Goal: Find specific page/section: Find specific page/section

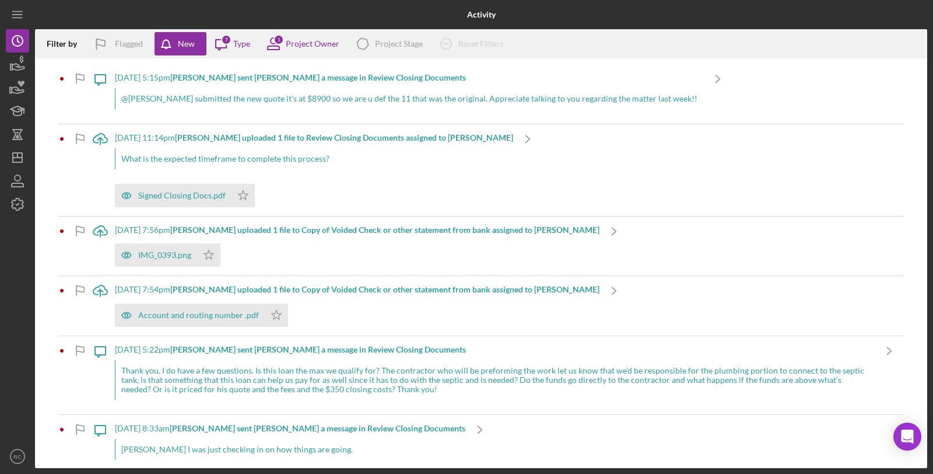
scroll to position [635, 0]
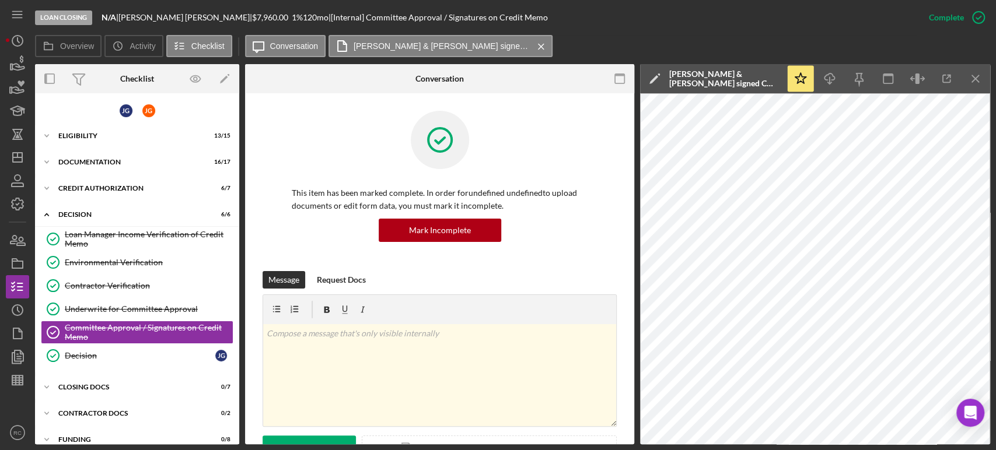
scroll to position [139, 0]
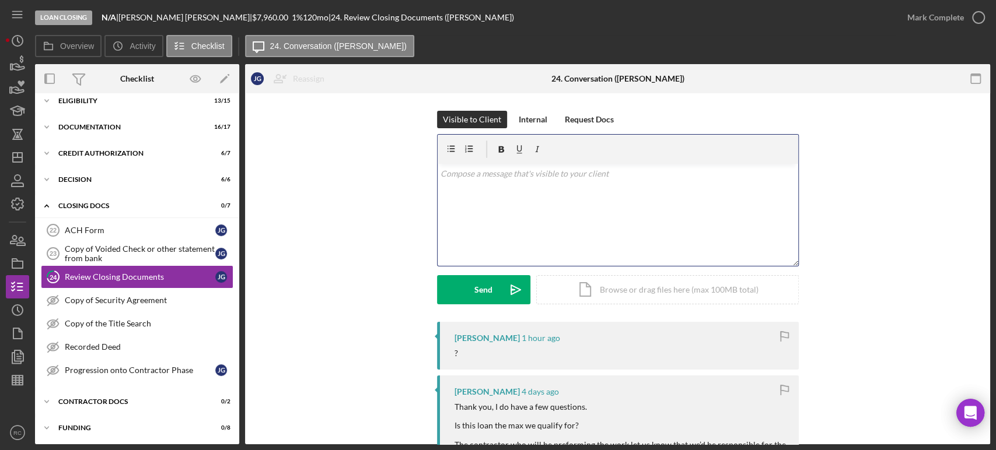
click at [575, 232] on div "v Color teal Color pink Remove color Add row above Add row below Add column bef…" at bounding box center [617, 215] width 360 height 102
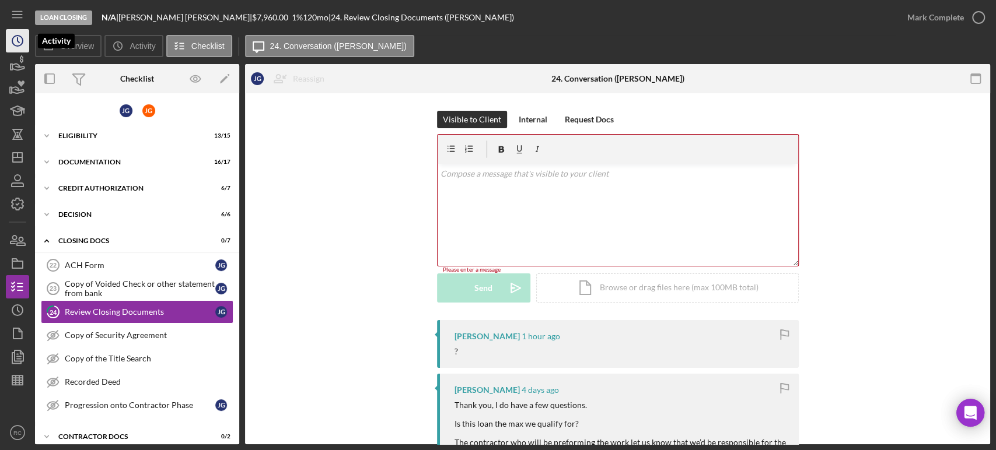
click at [15, 50] on icon "Icon/History" at bounding box center [17, 40] width 29 height 29
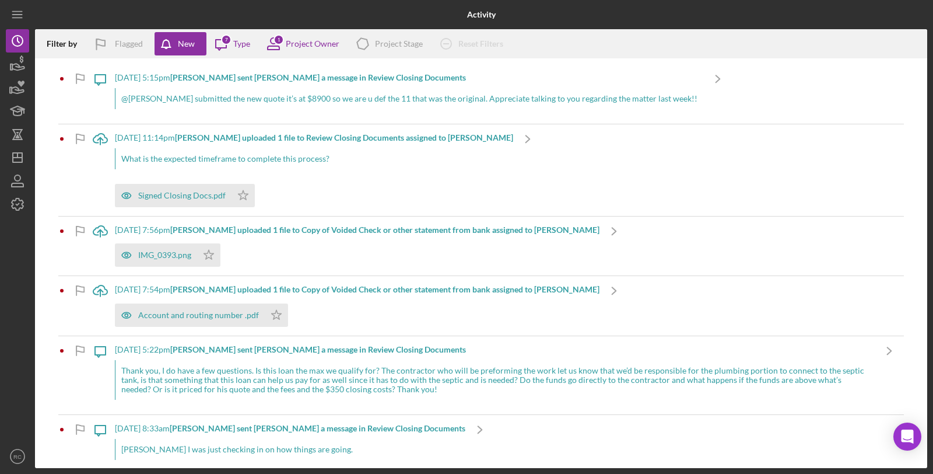
scroll to position [635, 0]
